Goal: Information Seeking & Learning: Learn about a topic

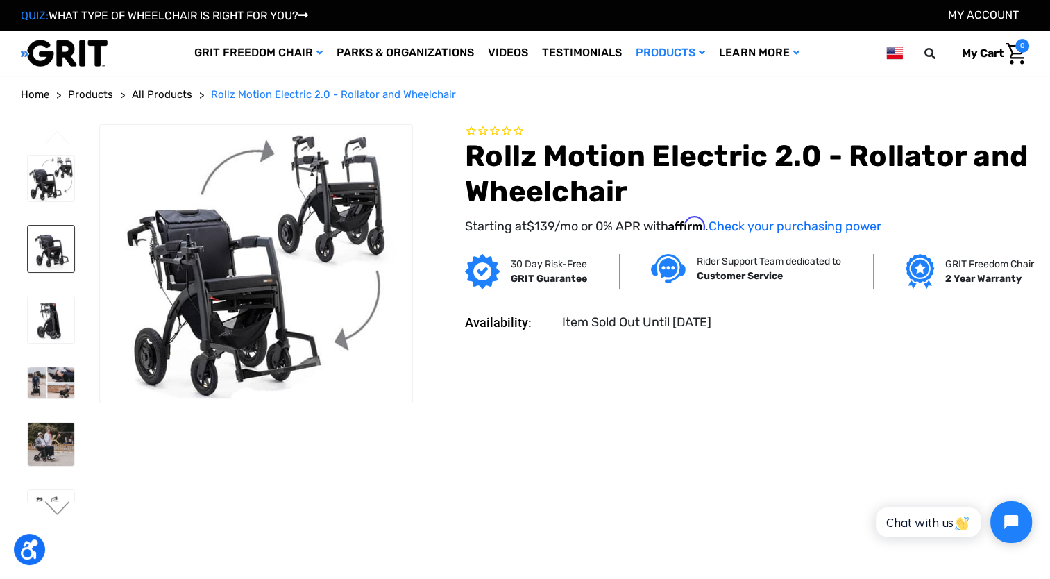
click at [40, 241] on img at bounding box center [51, 249] width 47 height 47
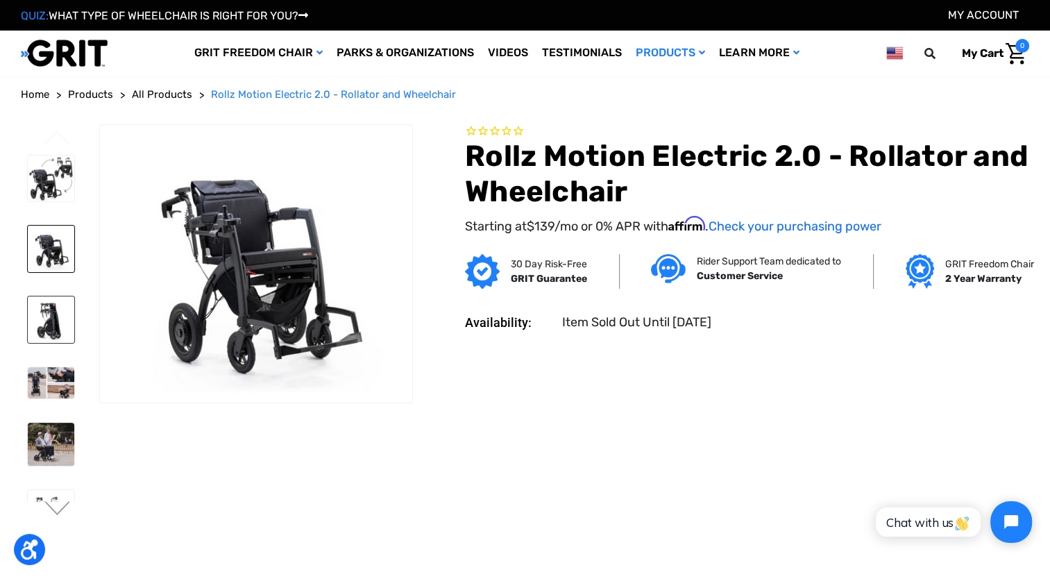
click at [47, 335] on img at bounding box center [51, 319] width 47 height 47
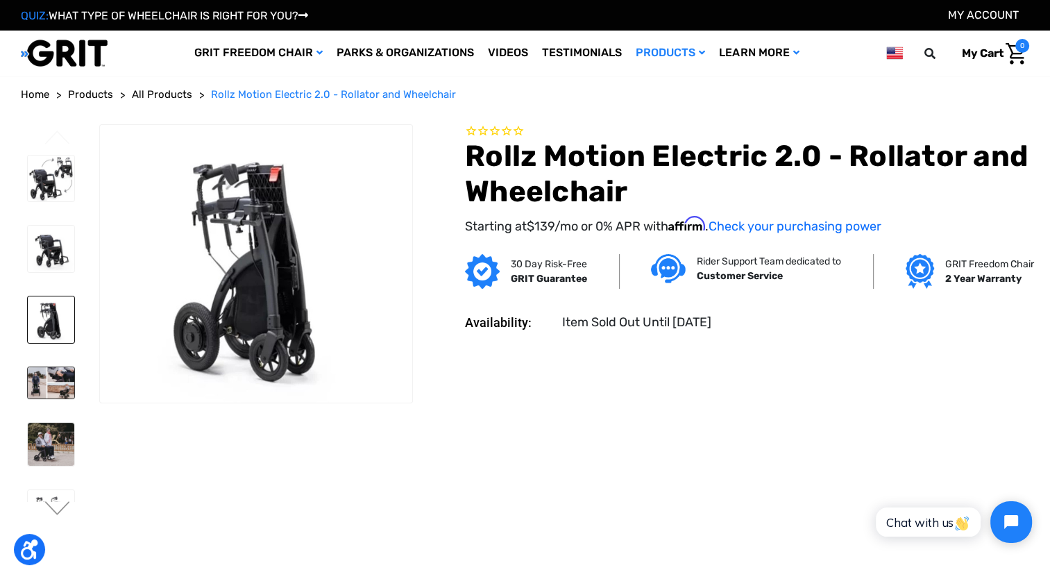
click at [50, 385] on img at bounding box center [51, 382] width 47 height 31
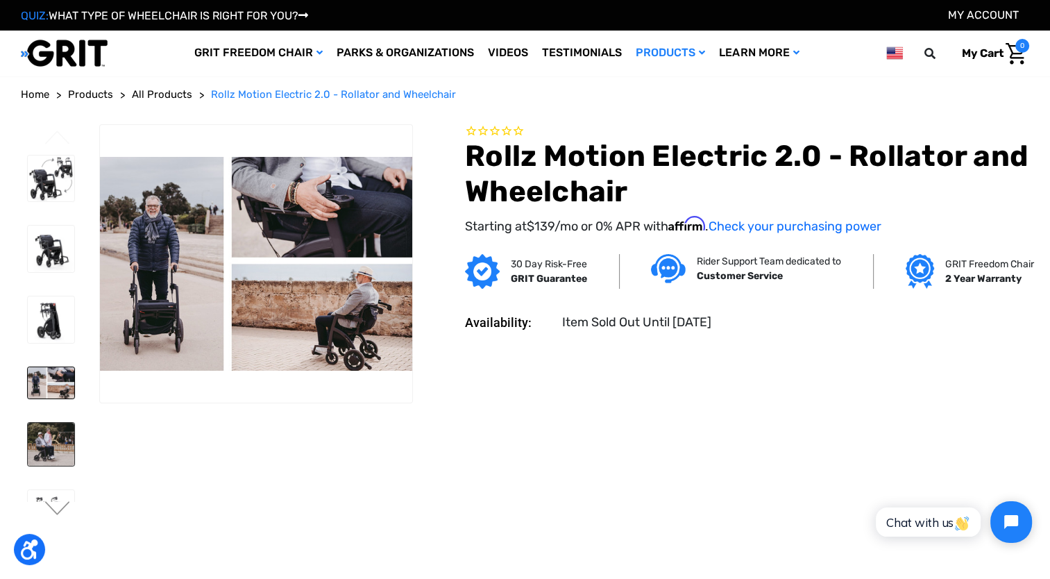
click at [49, 429] on img at bounding box center [51, 444] width 47 height 42
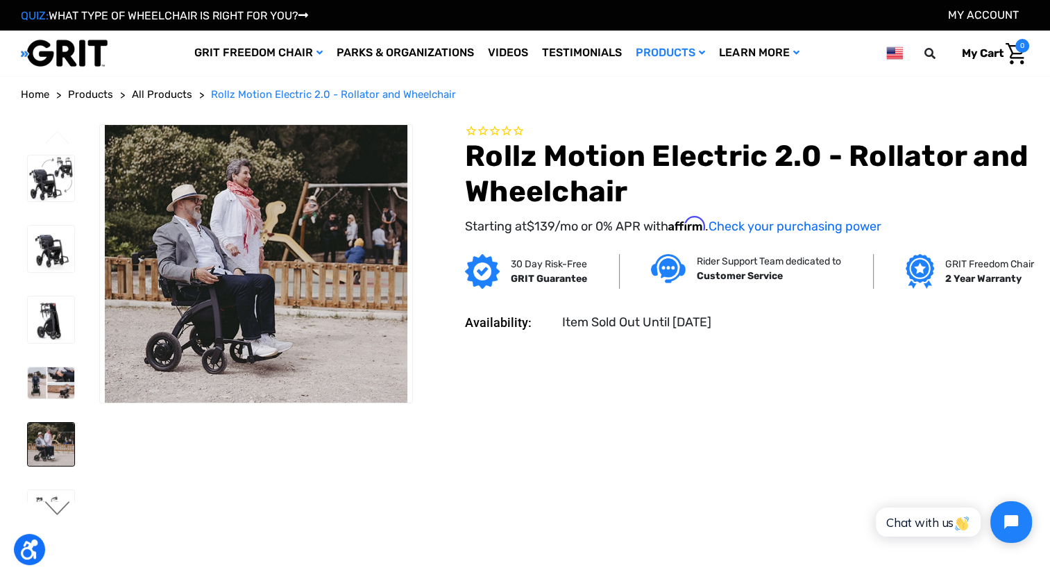
click at [55, 506] on button "Next" at bounding box center [57, 509] width 29 height 17
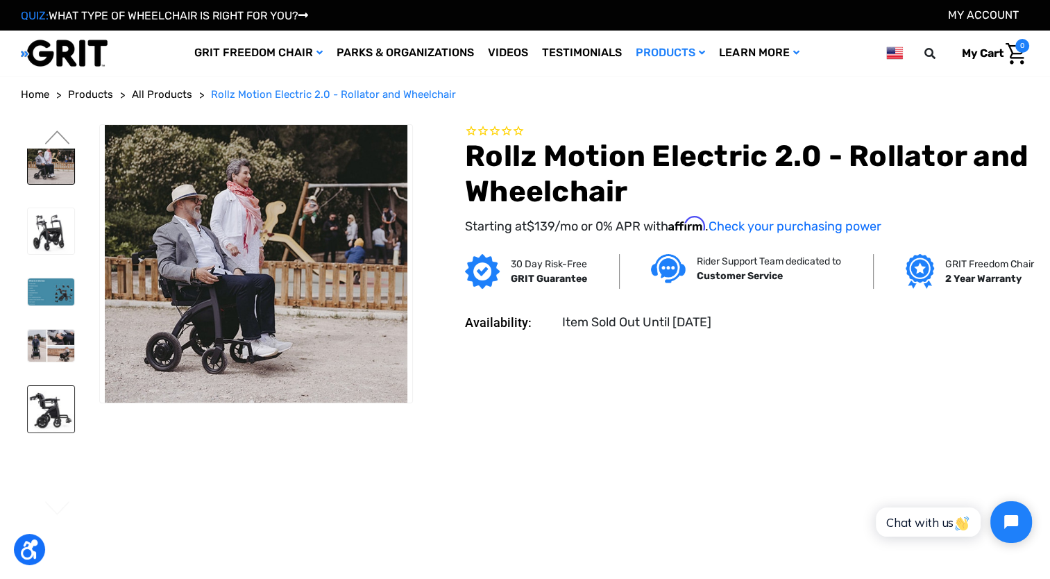
click at [50, 404] on img at bounding box center [51, 409] width 47 height 47
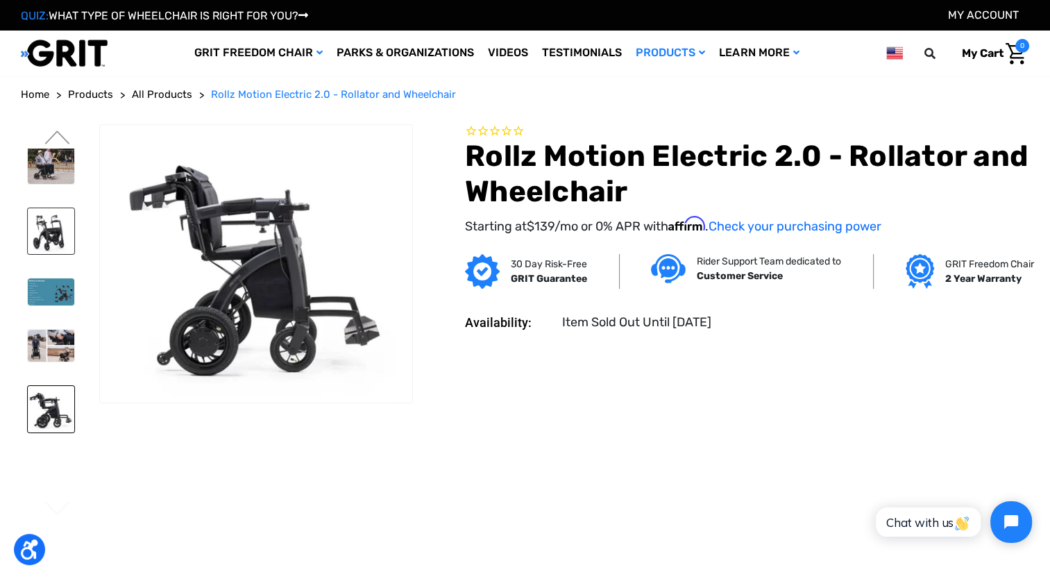
click at [43, 224] on img at bounding box center [51, 231] width 47 height 47
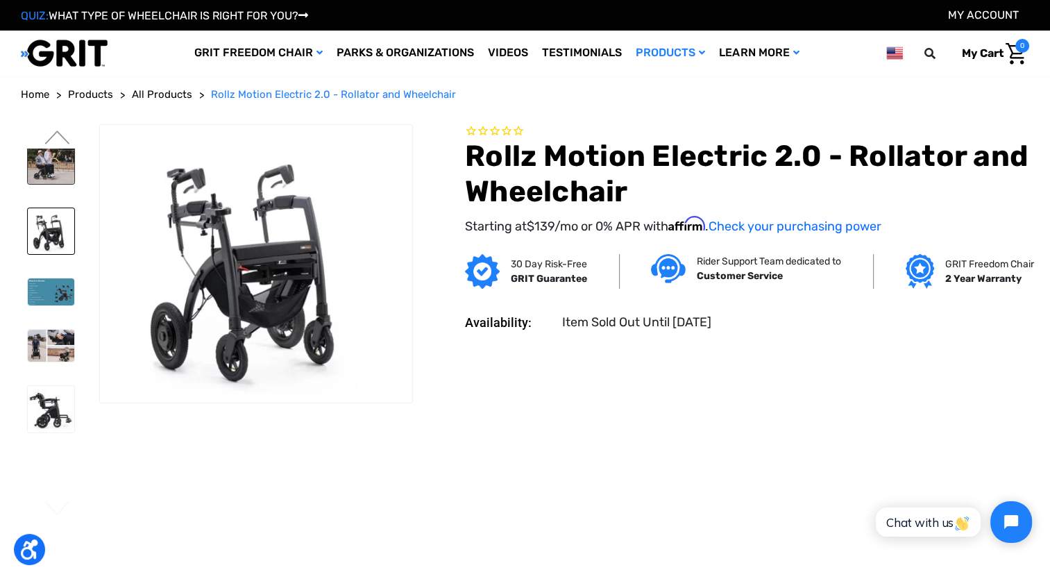
click at [52, 183] on img at bounding box center [51, 162] width 47 height 42
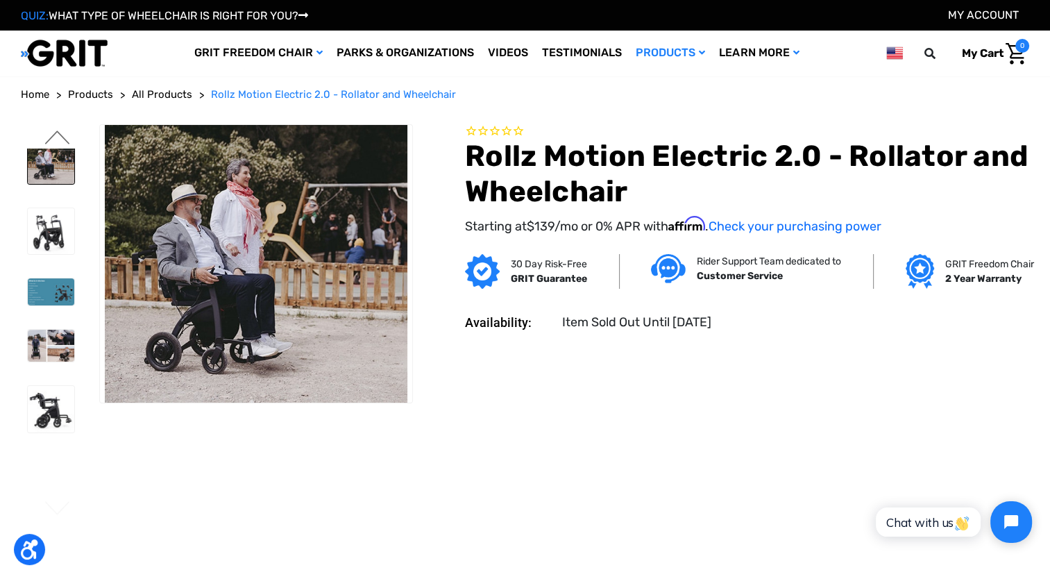
click at [56, 135] on button "Previous" at bounding box center [57, 139] width 29 height 17
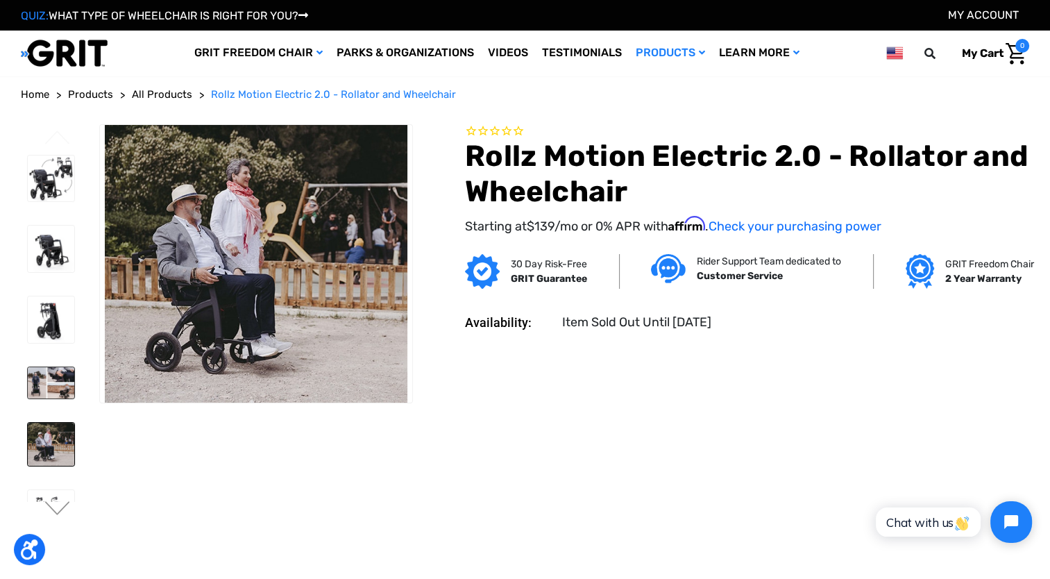
click at [46, 375] on img at bounding box center [51, 382] width 47 height 31
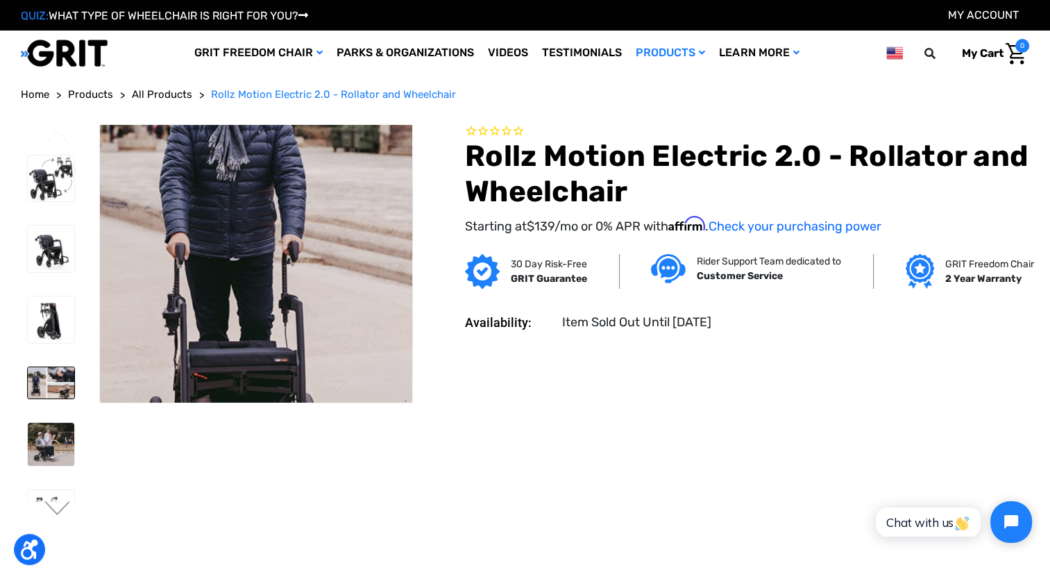
click at [139, 280] on img at bounding box center [524, 238] width 889 height 608
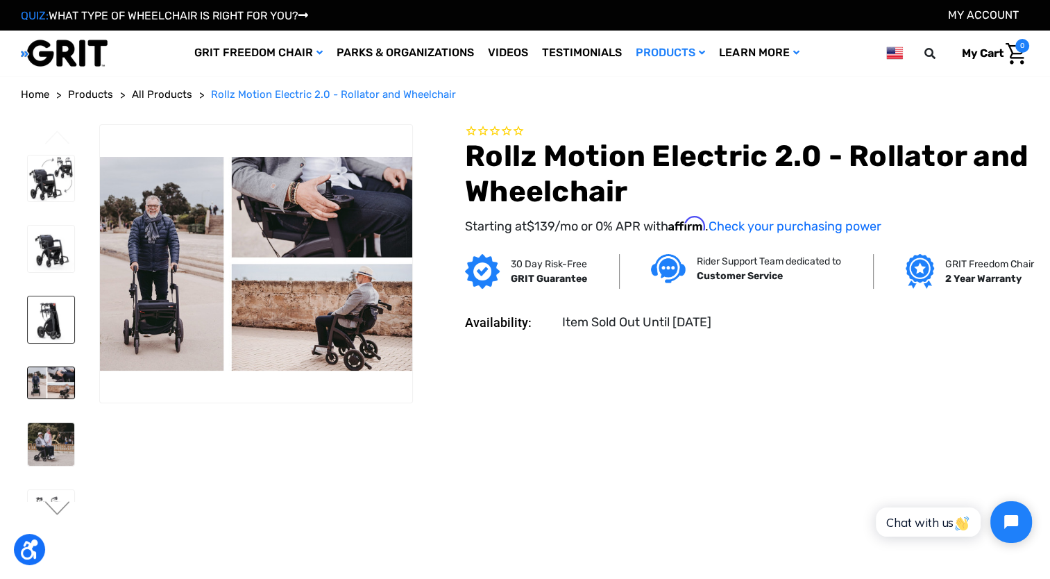
click at [47, 335] on img at bounding box center [51, 319] width 47 height 47
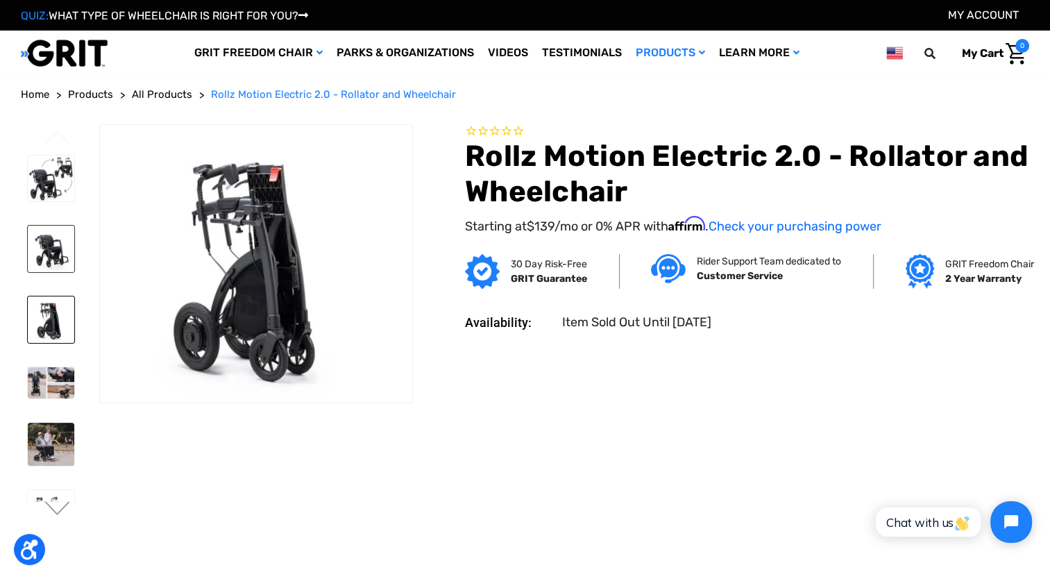
click at [60, 262] on img at bounding box center [51, 249] width 47 height 47
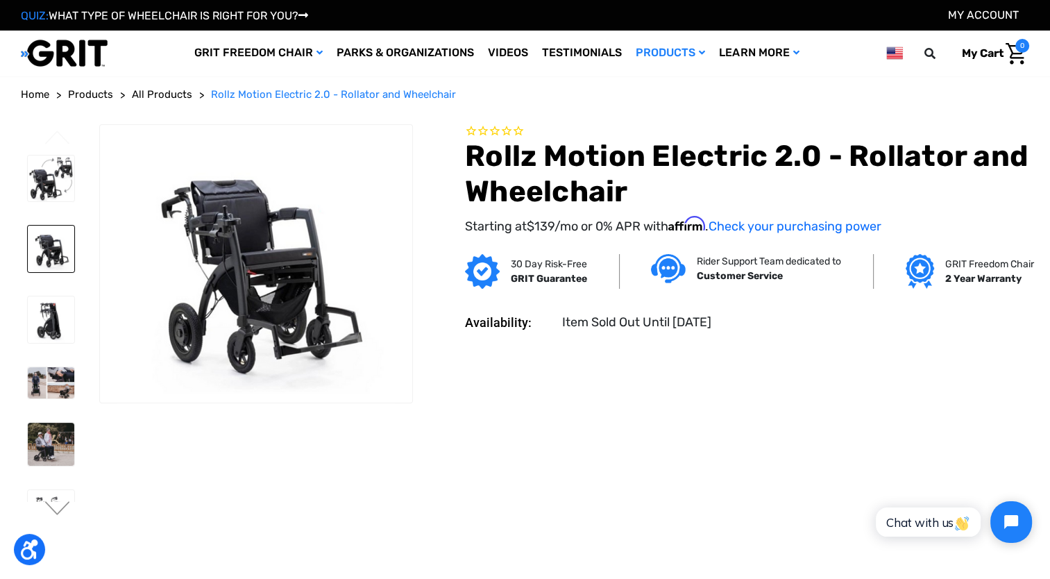
click at [75, 178] on li at bounding box center [50, 179] width 59 height 60
click at [67, 178] on img at bounding box center [51, 178] width 47 height 47
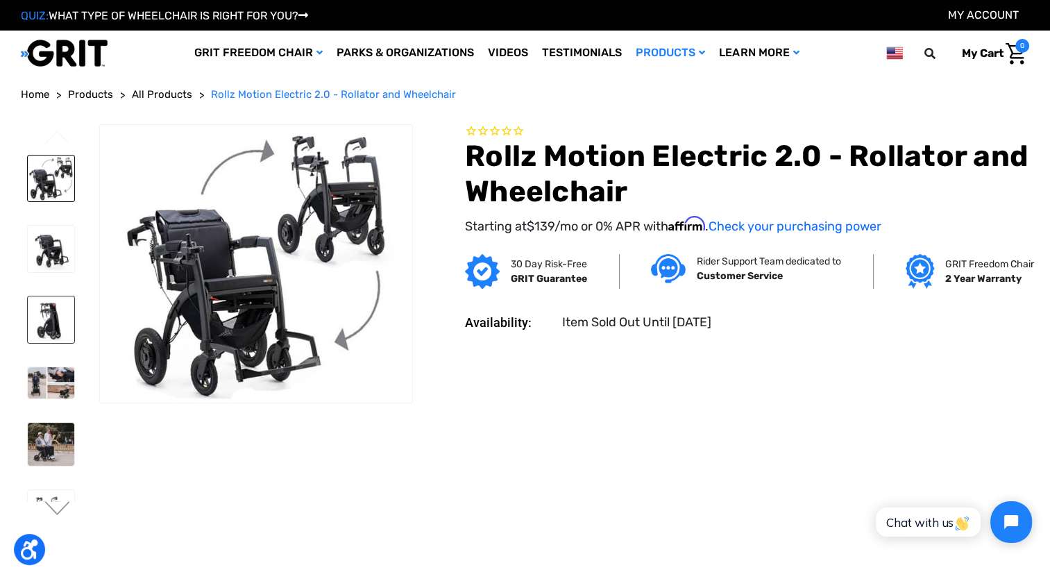
click at [56, 319] on img at bounding box center [51, 319] width 47 height 47
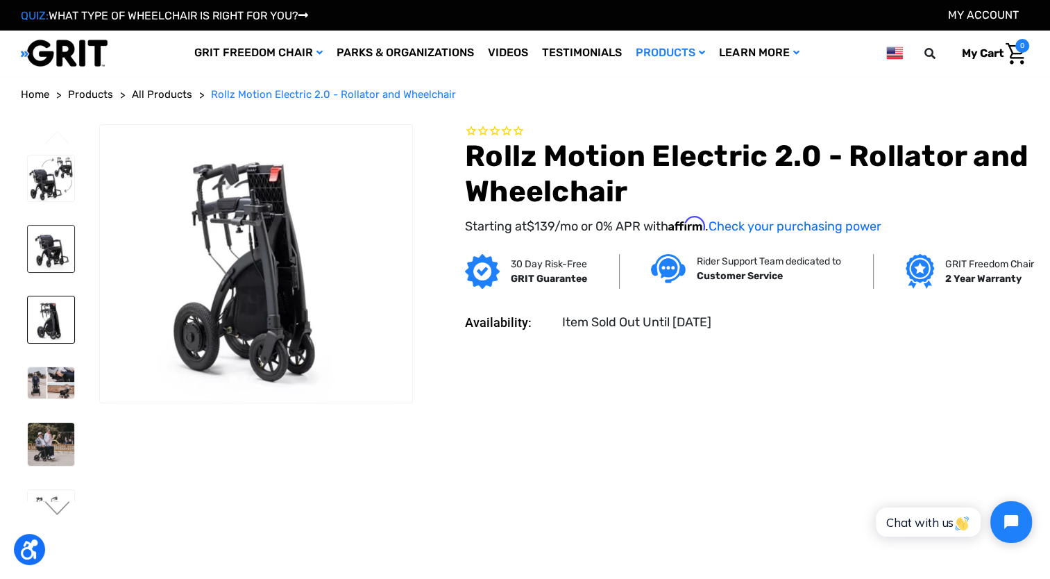
click at [40, 255] on img at bounding box center [51, 249] width 47 height 47
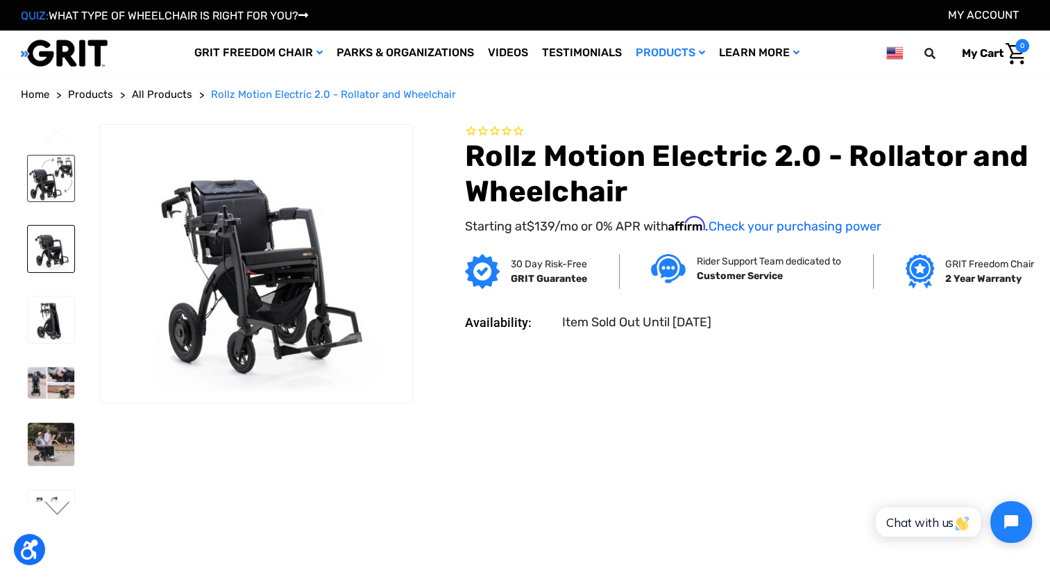
click at [42, 165] on img at bounding box center [51, 178] width 47 height 47
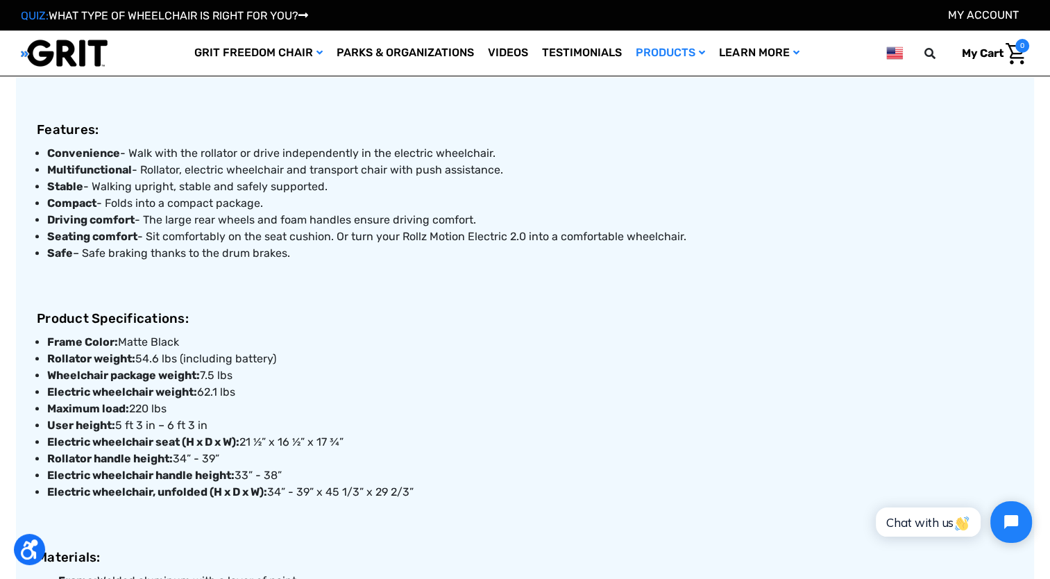
scroll to position [59, 0]
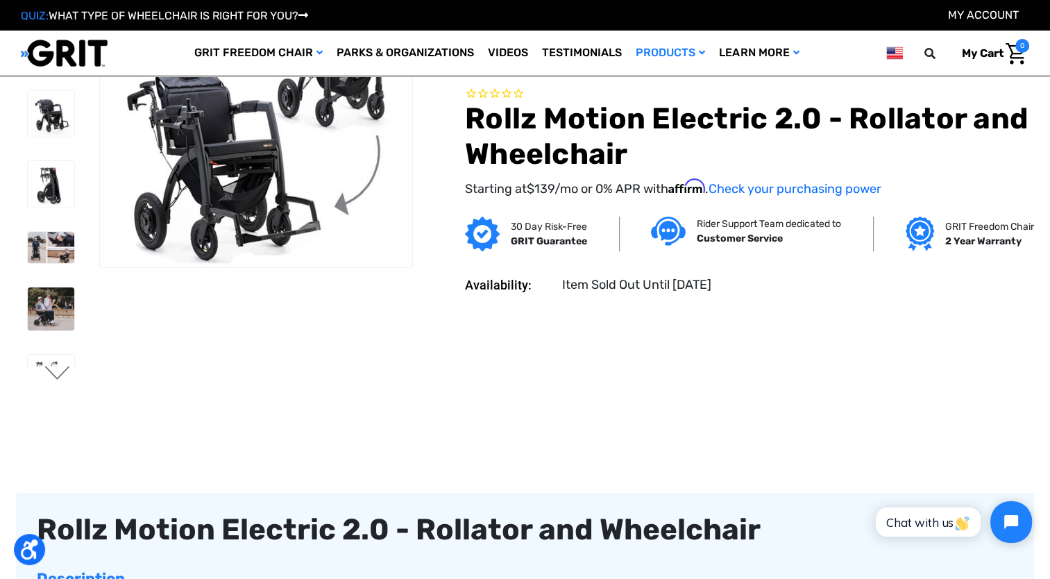
click at [58, 369] on button "Next" at bounding box center [57, 374] width 29 height 17
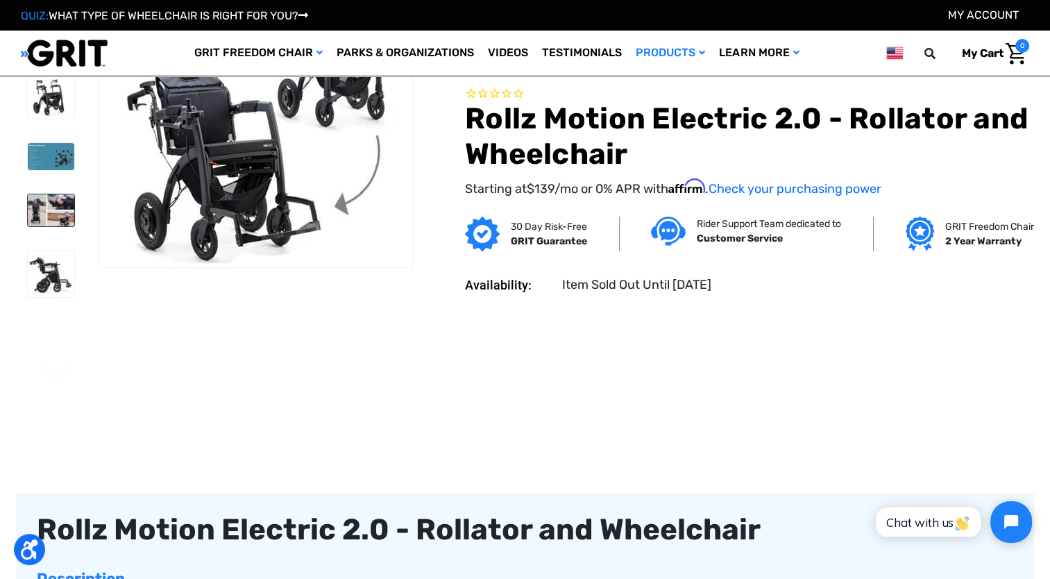
click at [61, 221] on img at bounding box center [51, 210] width 47 height 32
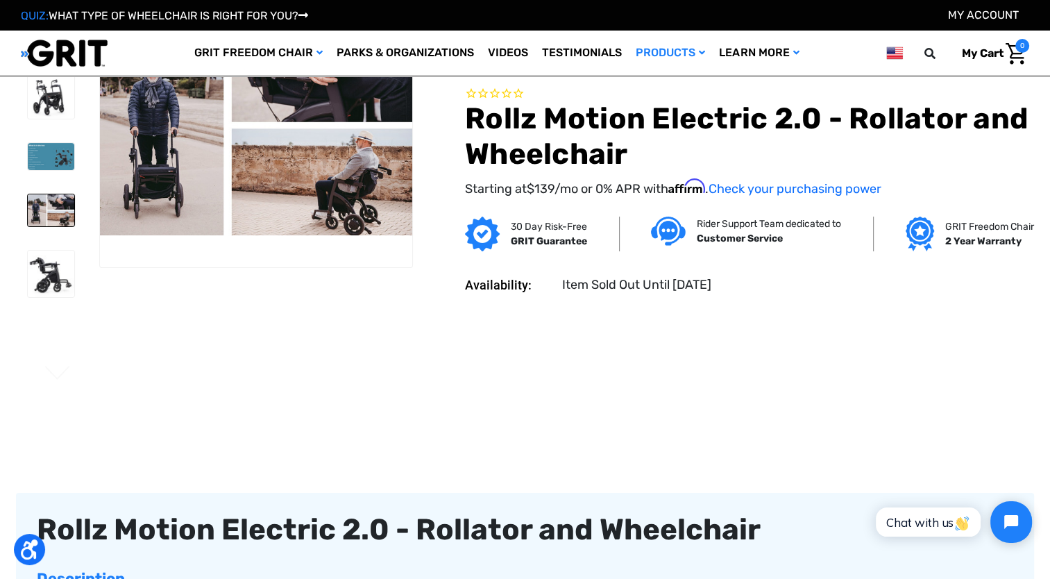
scroll to position [92, 0]
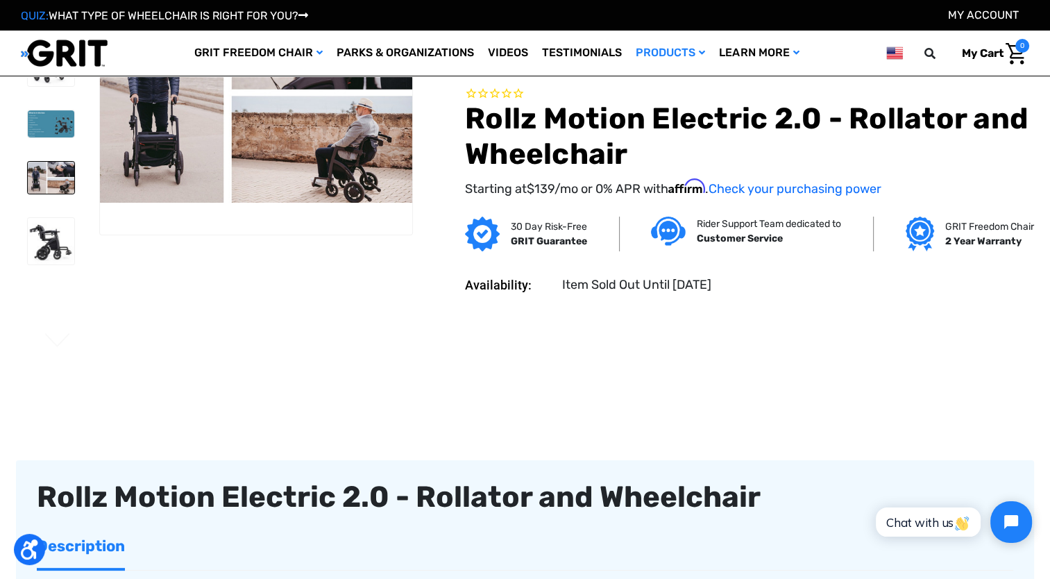
click at [56, 176] on img at bounding box center [51, 178] width 47 height 32
click at [57, 105] on li at bounding box center [50, 123] width 59 height 41
click at [55, 119] on img at bounding box center [51, 123] width 47 height 27
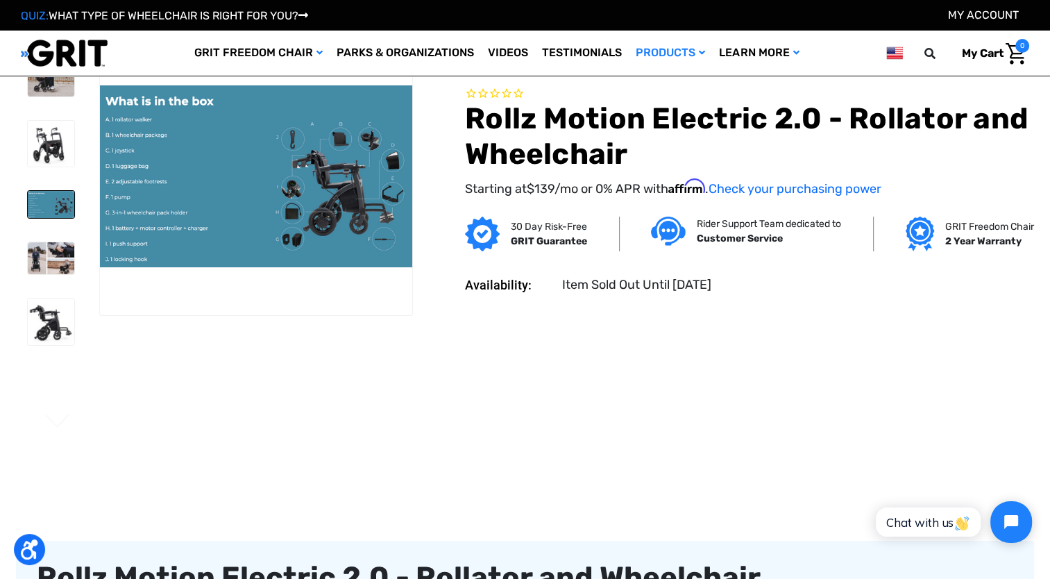
scroll to position [0, 0]
